Goal: Entertainment & Leisure: Browse casually

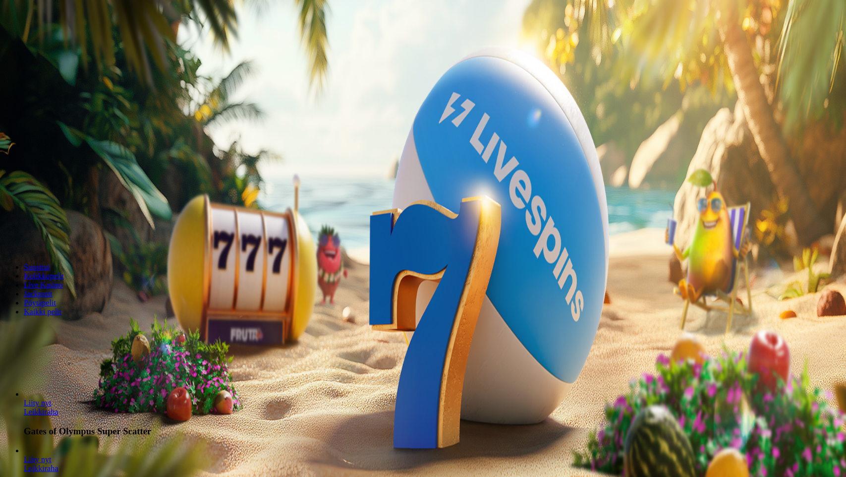
click at [64, 40] on span "Kirjaudu" at bounding box center [69, 35] width 24 height 7
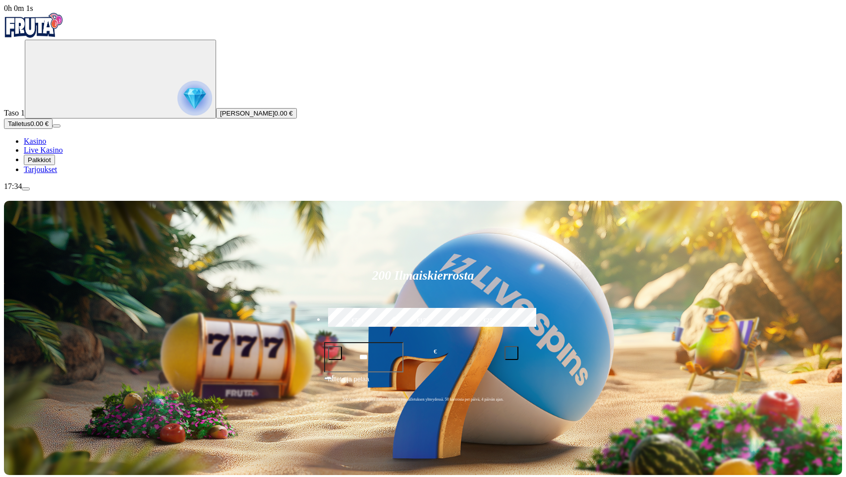
click at [51, 164] on span "Palkkiot" at bounding box center [39, 159] width 23 height 7
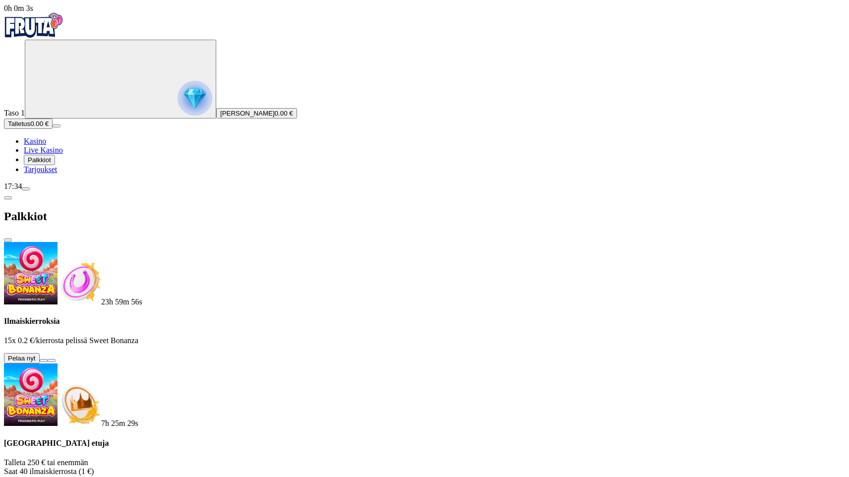
click at [48, 359] on button at bounding box center [44, 360] width 8 height 3
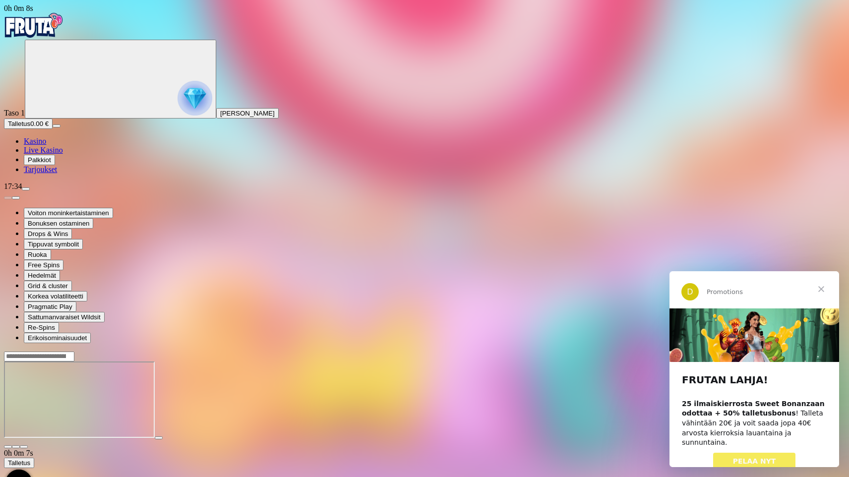
click at [822, 287] on span "Sulje" at bounding box center [821, 289] width 36 height 36
